Goal: Task Accomplishment & Management: Use online tool/utility

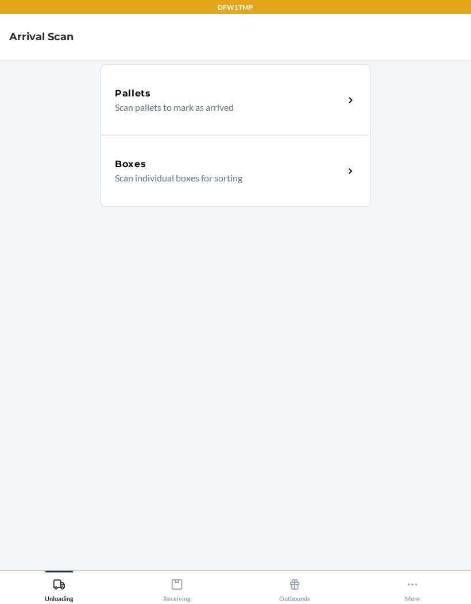
click at [136, 185] on div "Boxes Scan individual boxes for sorting" at bounding box center [235, 170] width 270 height 71
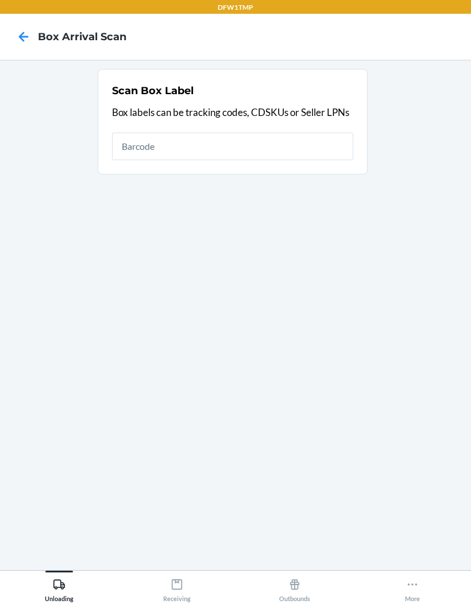
click at [140, 145] on input "text" at bounding box center [232, 147] width 241 height 28
click at [141, 143] on input "text" at bounding box center [232, 147] width 241 height 28
click at [3, 5] on div "DFW1TMP" at bounding box center [235, 7] width 471 height 14
click at [21, 53] on nav "Box Arrival Scan" at bounding box center [235, 37] width 471 height 46
click at [21, 52] on nav "Box Arrival Scan" at bounding box center [235, 37] width 471 height 46
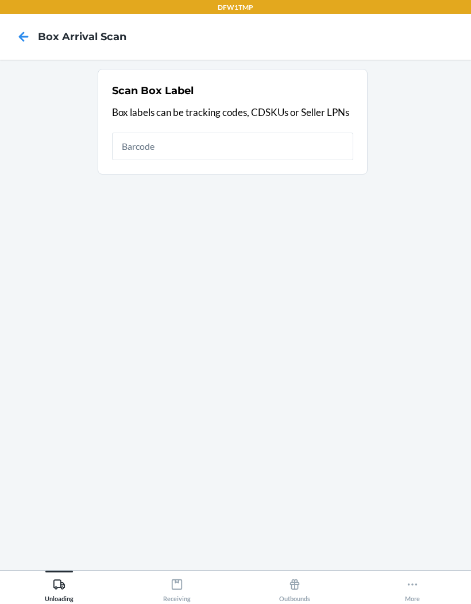
click at [21, 27] on icon at bounding box center [24, 37] width 20 height 20
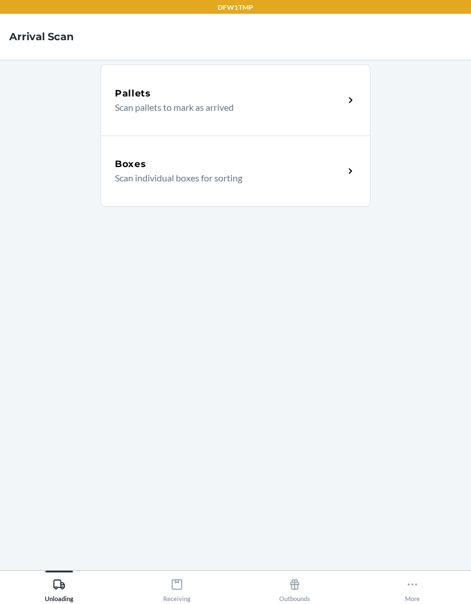
scroll to position [47, 0]
click at [171, 576] on div "Receiving" at bounding box center [177, 588] width 28 height 29
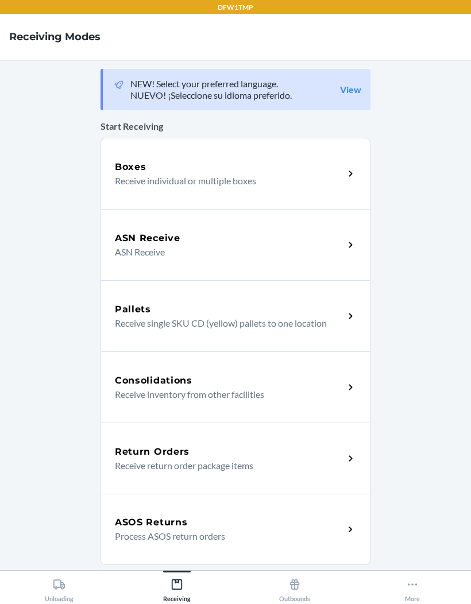
click at [145, 138] on div "Boxes Receive individual or multiple boxes" at bounding box center [235, 173] width 270 height 71
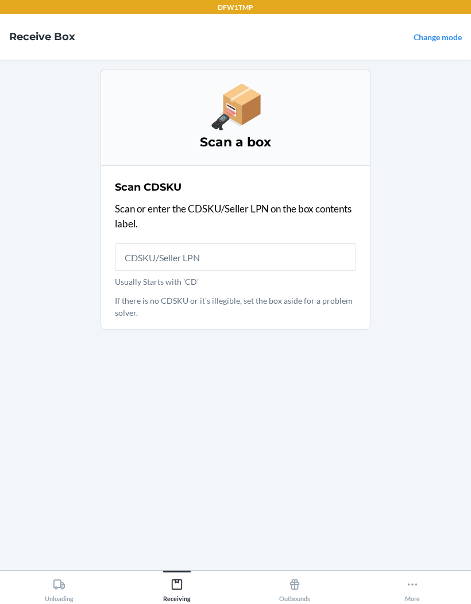
click at [148, 243] on input "Usually Starts with 'CD'" at bounding box center [235, 257] width 241 height 28
click at [190, 243] on input "Usually Starts with 'CD'" at bounding box center [235, 257] width 241 height 28
click at [145, 243] on input "Usually Starts with 'CD'" at bounding box center [235, 257] width 241 height 28
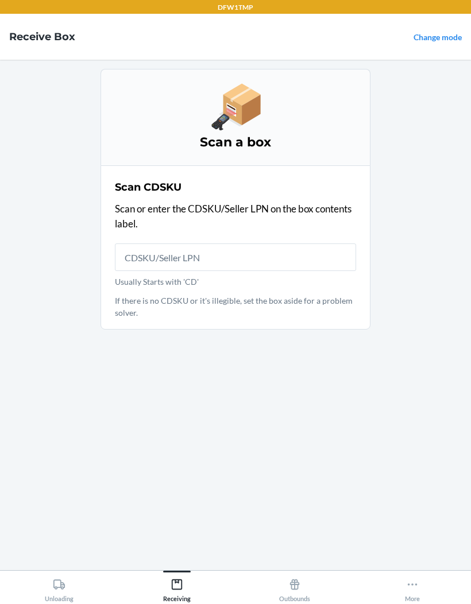
click at [235, 202] on p "Scan or enter the CDSKU/Seller LPN on the box contents label." at bounding box center [235, 216] width 241 height 29
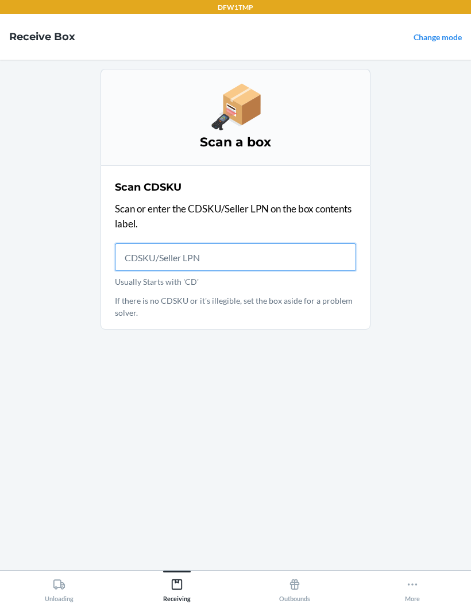
click at [220, 243] on input "Usually Starts with 'CD'" at bounding box center [235, 257] width 241 height 28
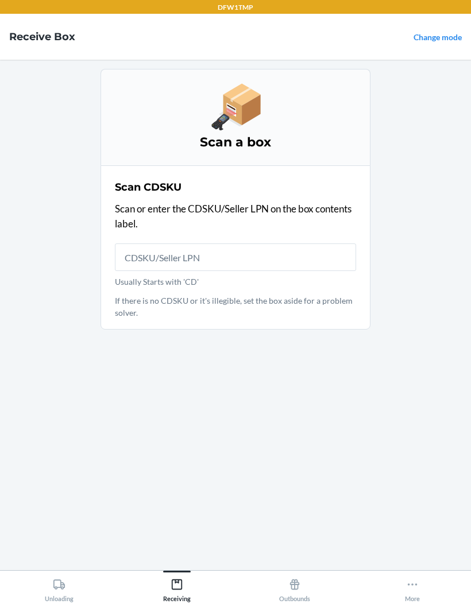
click at [342, 331] on div "Scan a box Scan CDSKU Scan or enter the CDSKU/Seller LPN on the box contents la…" at bounding box center [235, 315] width 270 height 492
click at [278, 417] on div "Scan a box Scan CDSKU Scan or enter the CDSKU/Seller LPN on the box contents la…" at bounding box center [235, 315] width 270 height 492
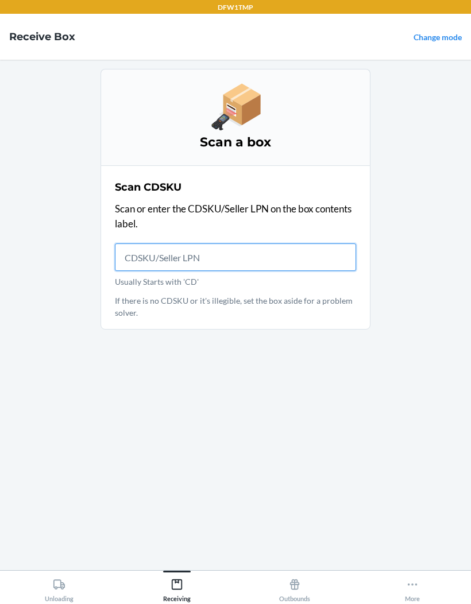
click at [147, 243] on input "Usually Starts with 'CD'" at bounding box center [235, 257] width 241 height 28
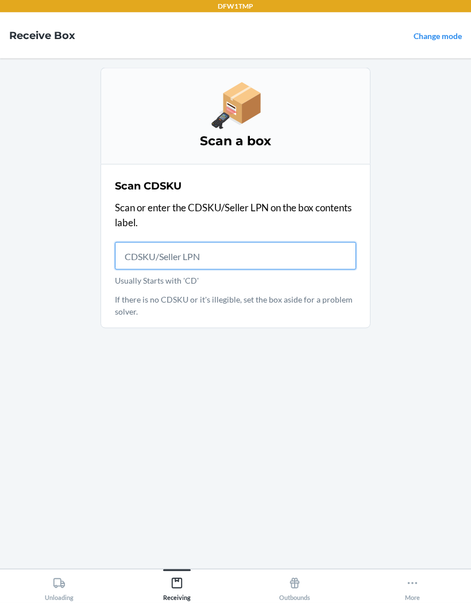
click at [339, 243] on input "Usually Starts with 'CD'" at bounding box center [235, 257] width 241 height 28
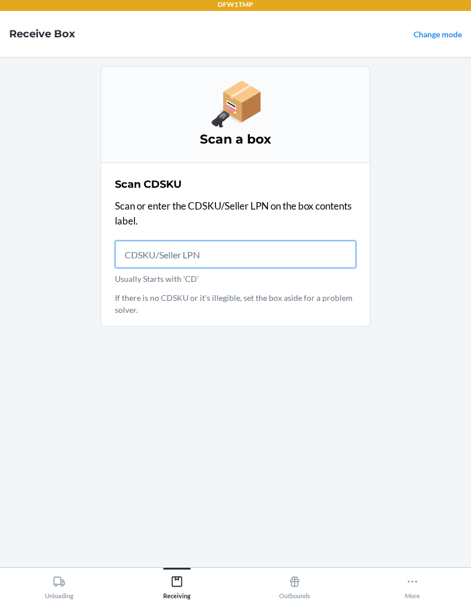
scroll to position [47, 0]
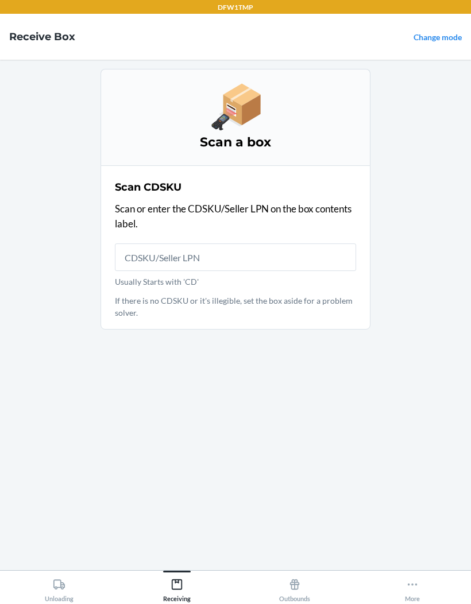
click at [49, 347] on main "Scan a box Scan CDSKU Scan or enter the CDSKU/Seller LPN on the box contents la…" at bounding box center [235, 315] width 471 height 510
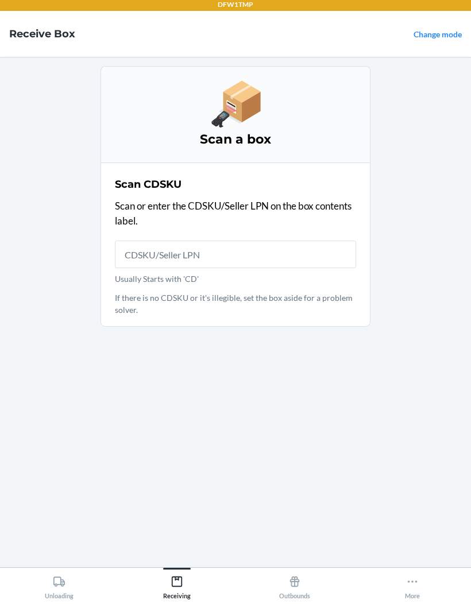
scroll to position [0, 0]
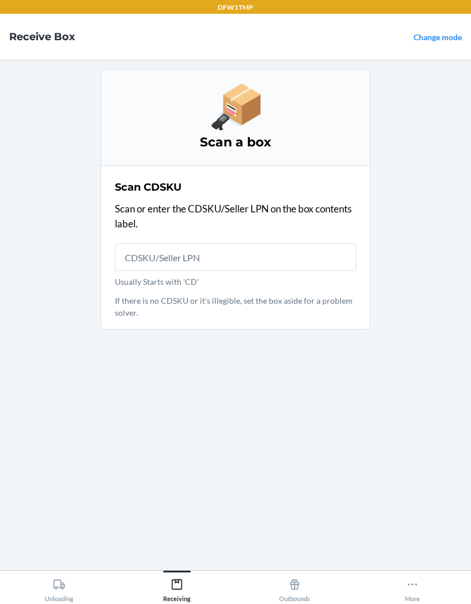
click at [133, 230] on div "Scan CDSKU Scan or enter the CDSKU/Seller LPN on the box contents label. Usuall…" at bounding box center [235, 247] width 241 height 142
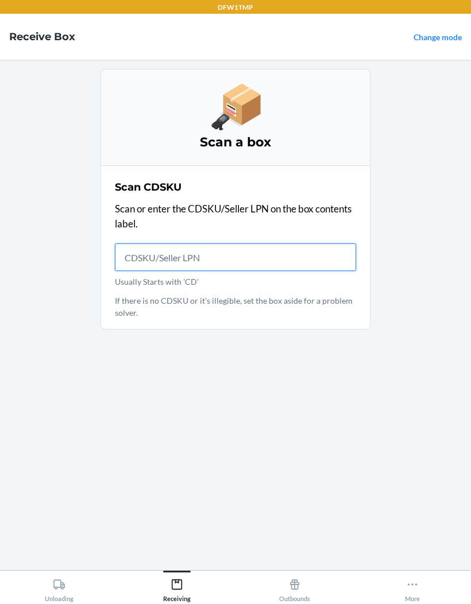
click at [146, 269] on input "Usually Starts with 'CD'" at bounding box center [235, 257] width 241 height 28
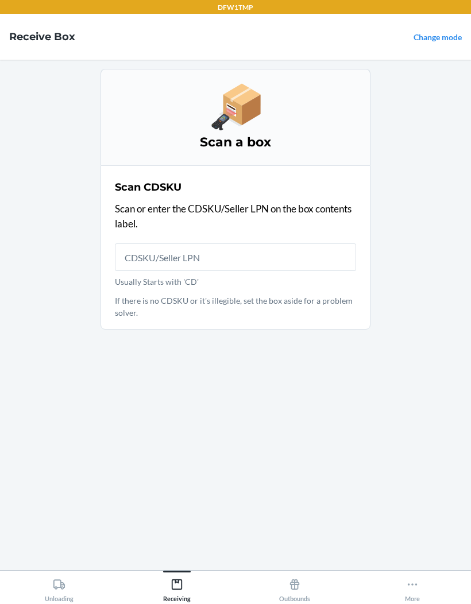
click at [152, 274] on label "Usually Starts with 'CD'" at bounding box center [235, 265] width 241 height 44
click at [152, 271] on input "Usually Starts with 'CD'" at bounding box center [235, 257] width 241 height 28
click at [443, 38] on link "Change mode" at bounding box center [437, 37] width 48 height 10
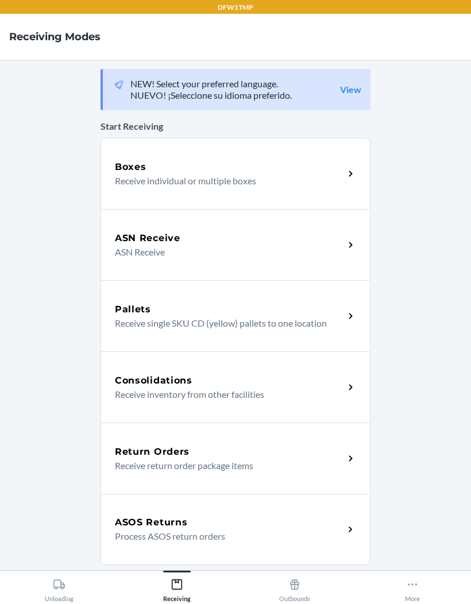
click at [273, 253] on p "ASN Receive" at bounding box center [225, 252] width 220 height 14
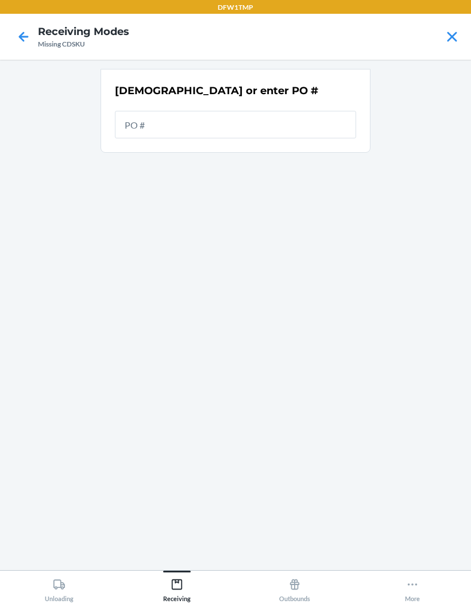
click at [10, 358] on main "Scan or enter PO #" at bounding box center [235, 315] width 471 height 510
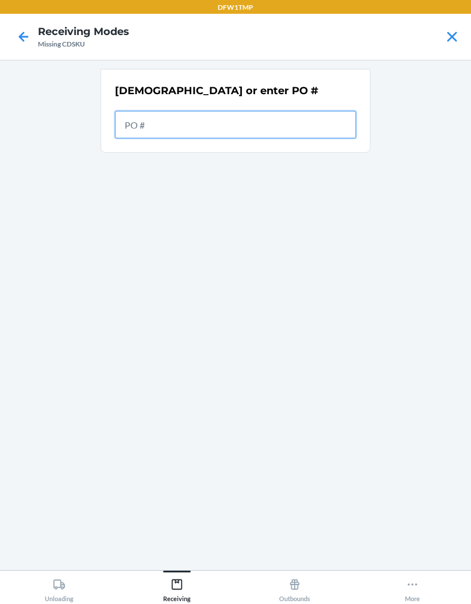
click at [134, 127] on input "text" at bounding box center [235, 125] width 241 height 28
type input "9929601"
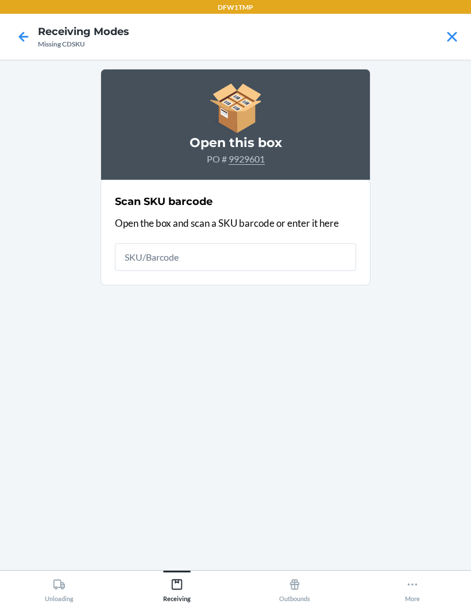
click at [130, 252] on input "text" at bounding box center [235, 257] width 241 height 28
click at [18, 38] on icon at bounding box center [24, 37] width 20 height 20
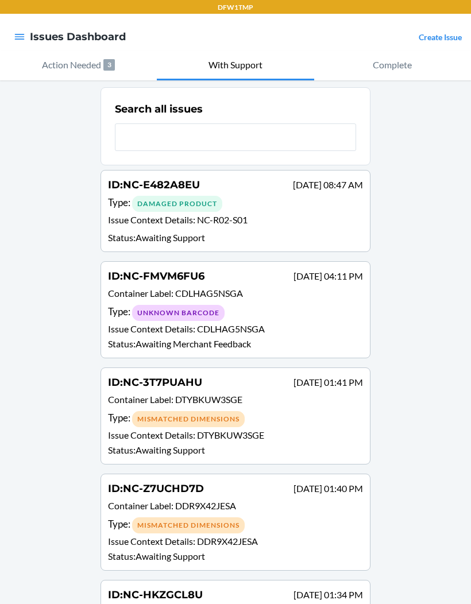
scroll to position [-16, 0]
click at [466, 35] on nav "Issues Dashboard Create Issue" at bounding box center [235, 37] width 471 height 46
click at [441, 37] on link "Create Issue" at bounding box center [440, 37] width 43 height 10
